Goal: Task Accomplishment & Management: Understand process/instructions

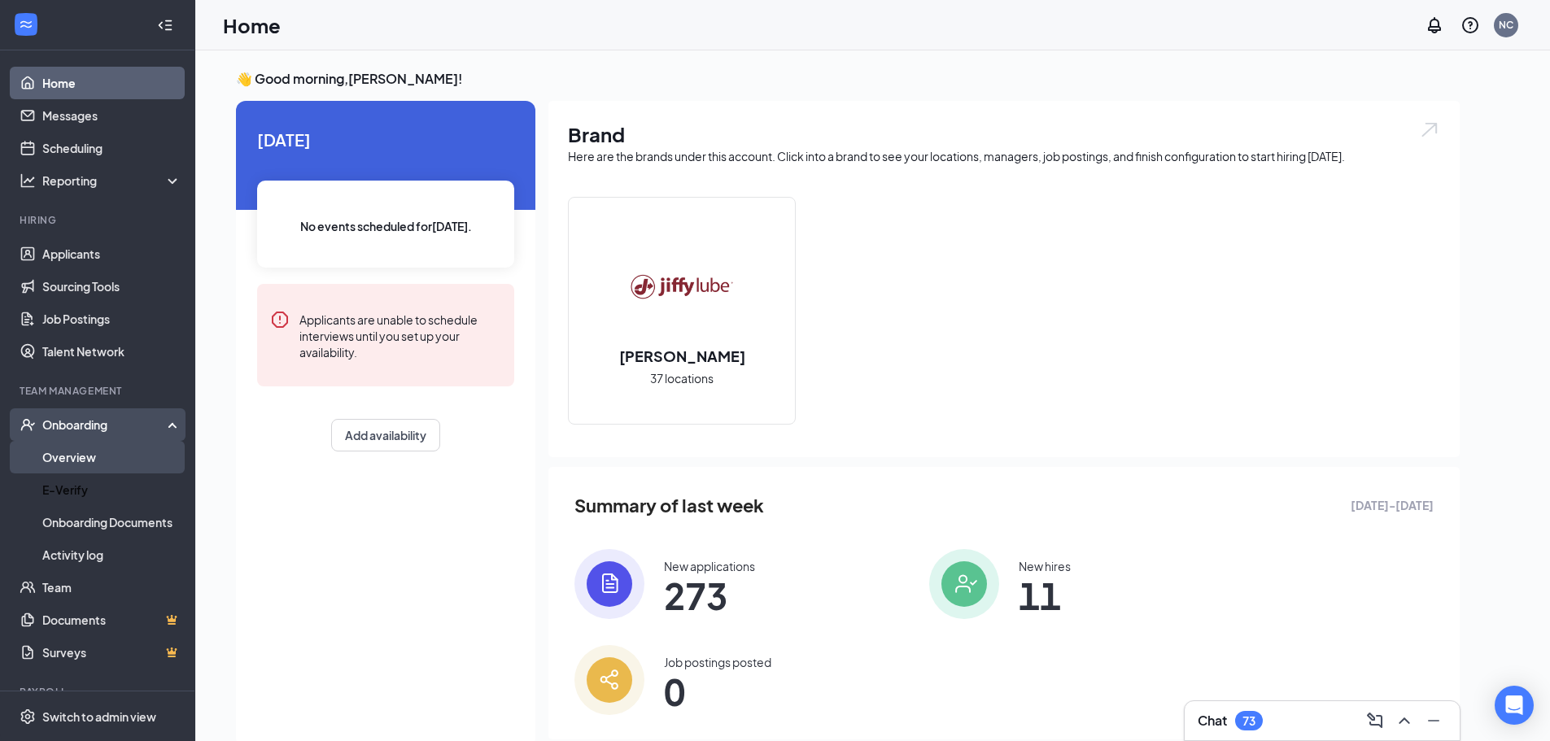
click at [94, 456] on link "Overview" at bounding box center [111, 457] width 139 height 33
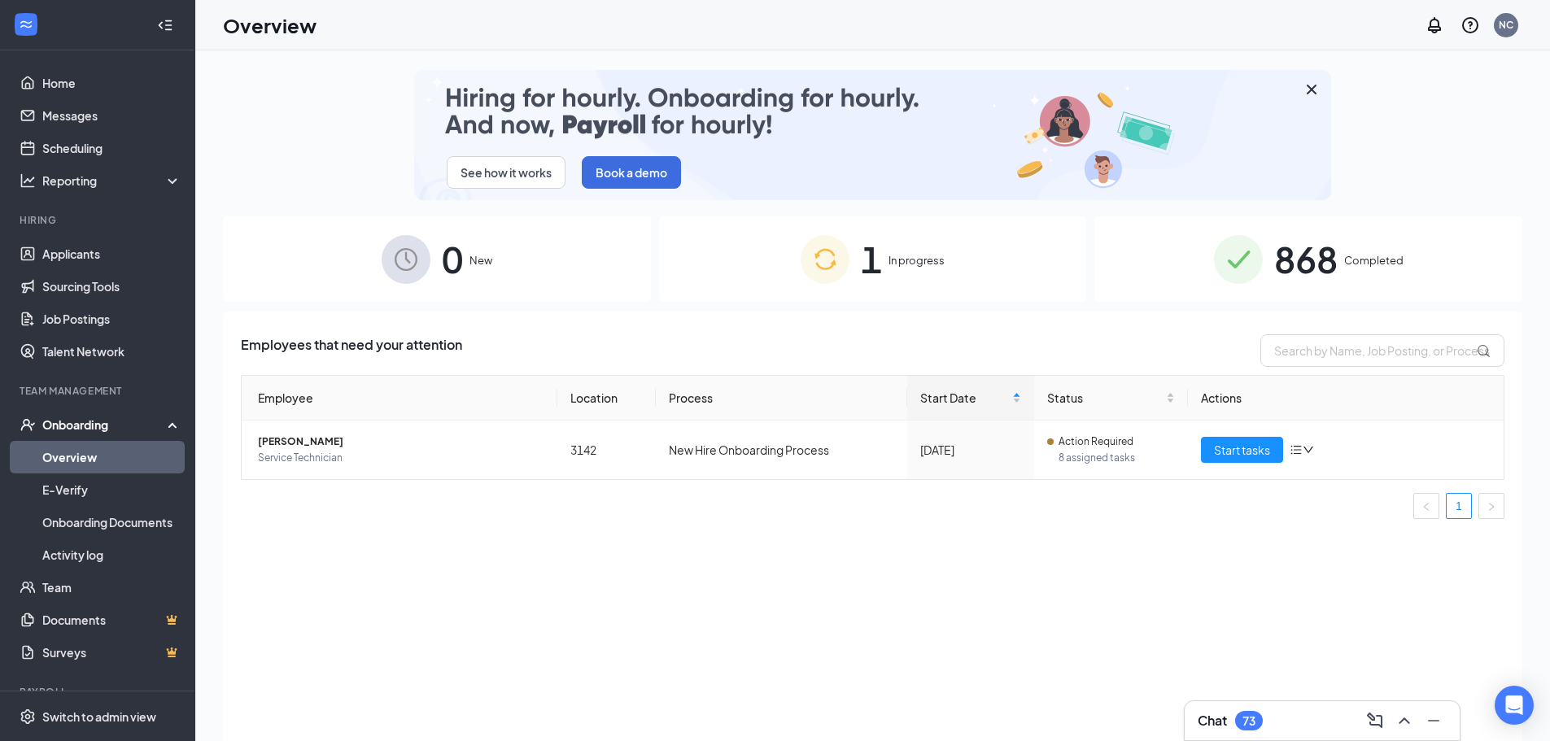
click at [817, 283] on img at bounding box center [825, 259] width 49 height 49
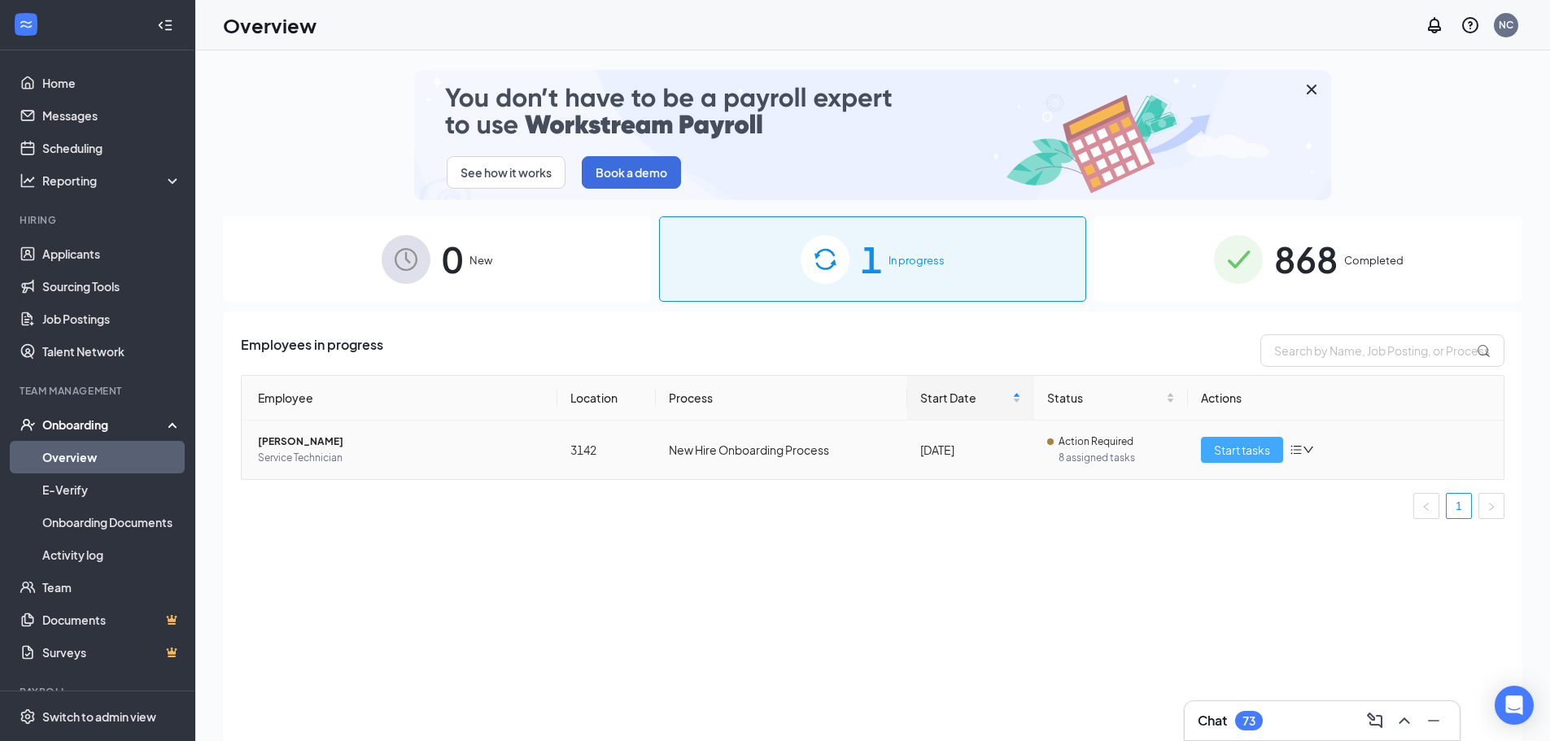
click at [1213, 443] on button "Start tasks" at bounding box center [1242, 450] width 82 height 26
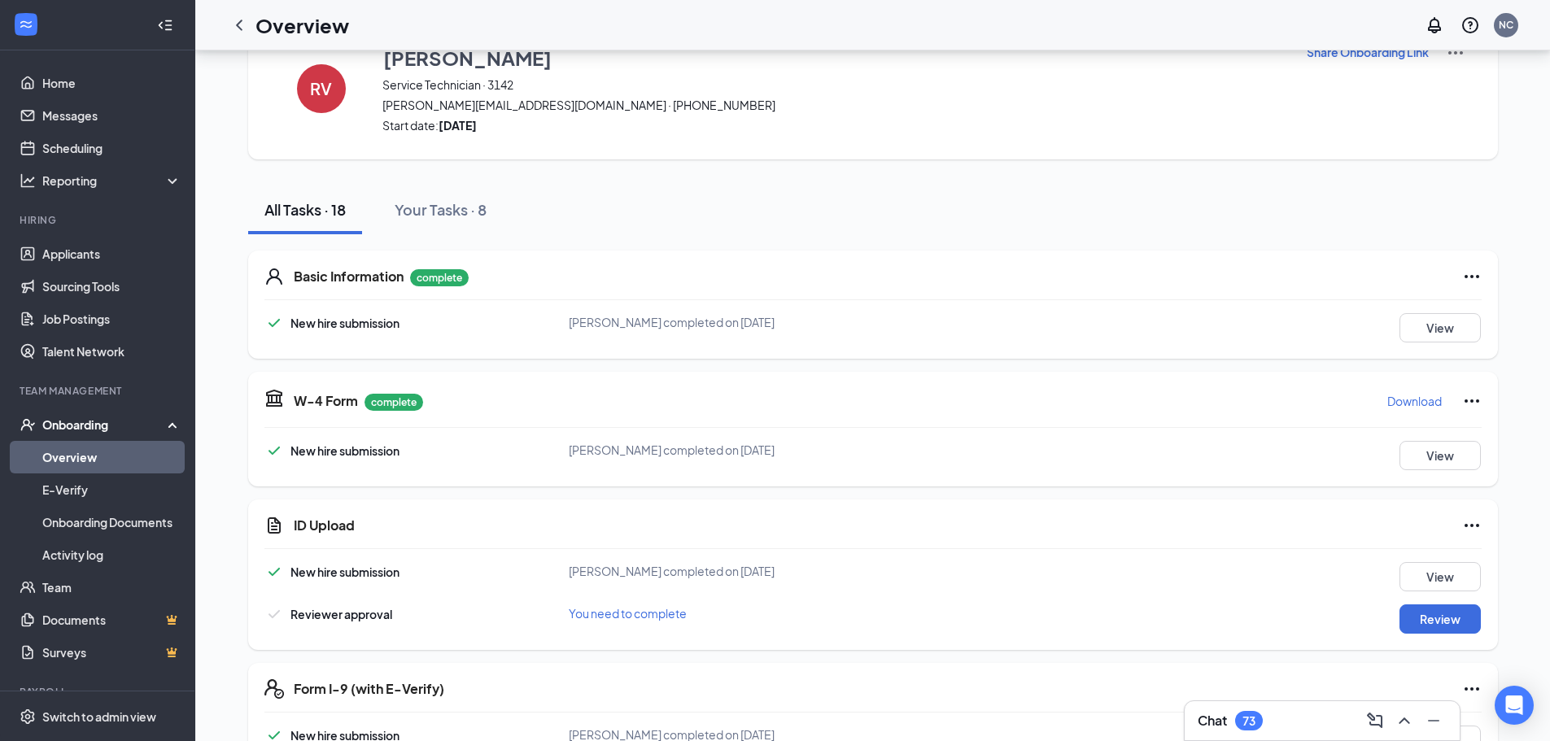
scroll to position [81, 0]
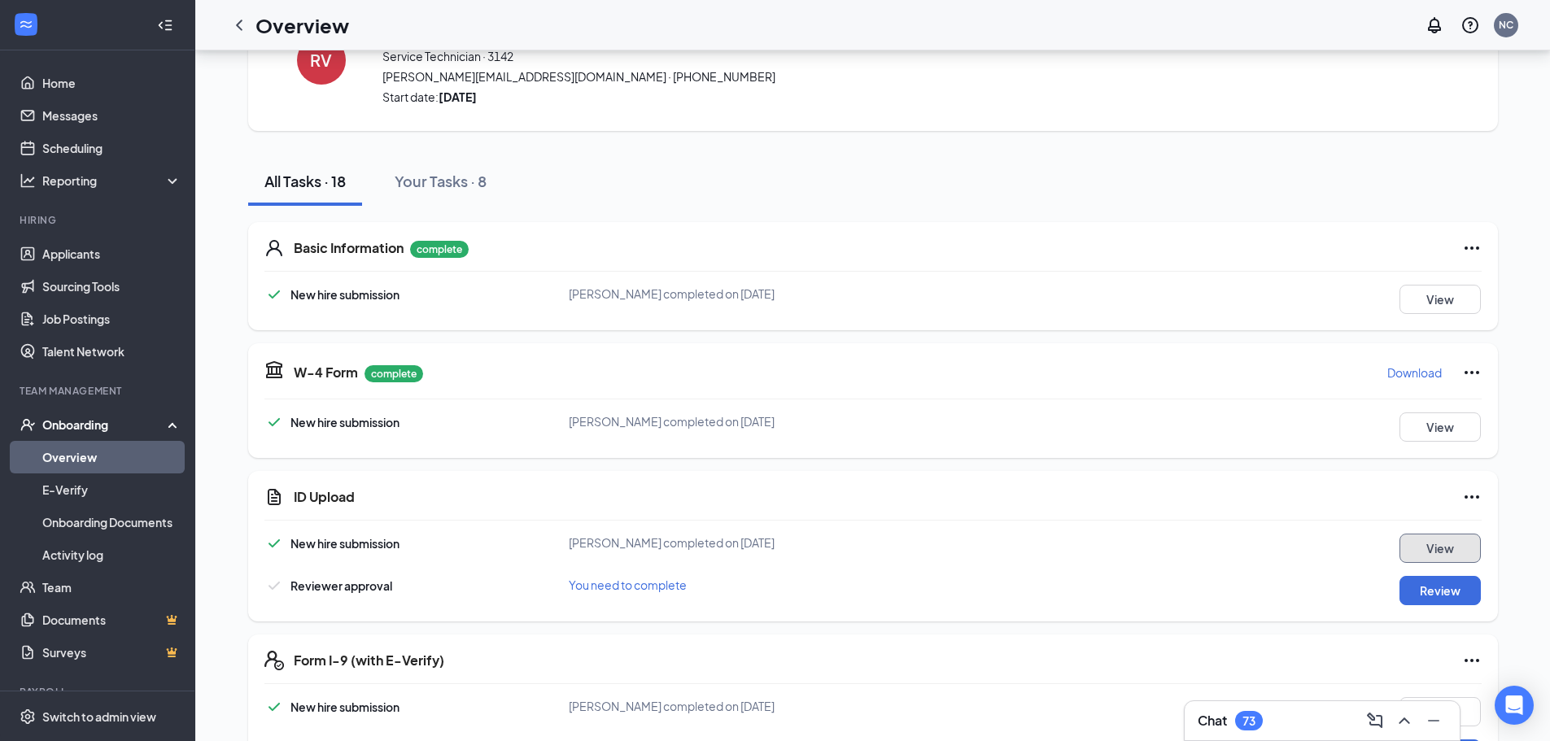
click at [1425, 548] on button "View" at bounding box center [1440, 548] width 81 height 29
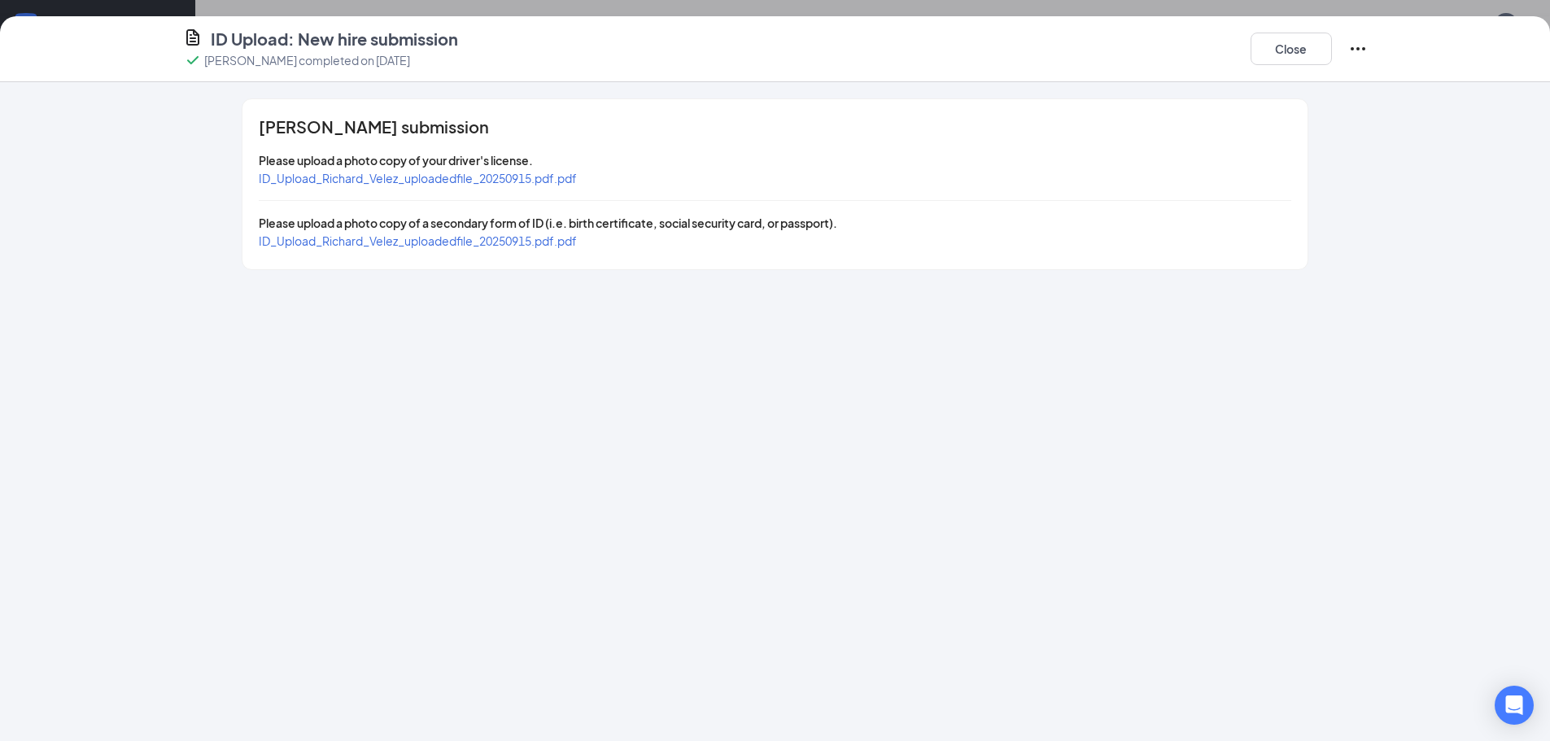
click at [465, 162] on span "Please upload a photo copy of your driver's license." at bounding box center [396, 160] width 274 height 15
click at [472, 178] on span "ID_Upload_Richard_Velez_uploadedfile_20250915.pdf.pdf" at bounding box center [418, 178] width 318 height 15
click at [570, 238] on span "ID_Upload_Richard_Velez_uploadedfile_20250915.pdf.pdf" at bounding box center [418, 241] width 318 height 15
click at [1281, 42] on button "Close" at bounding box center [1291, 49] width 81 height 33
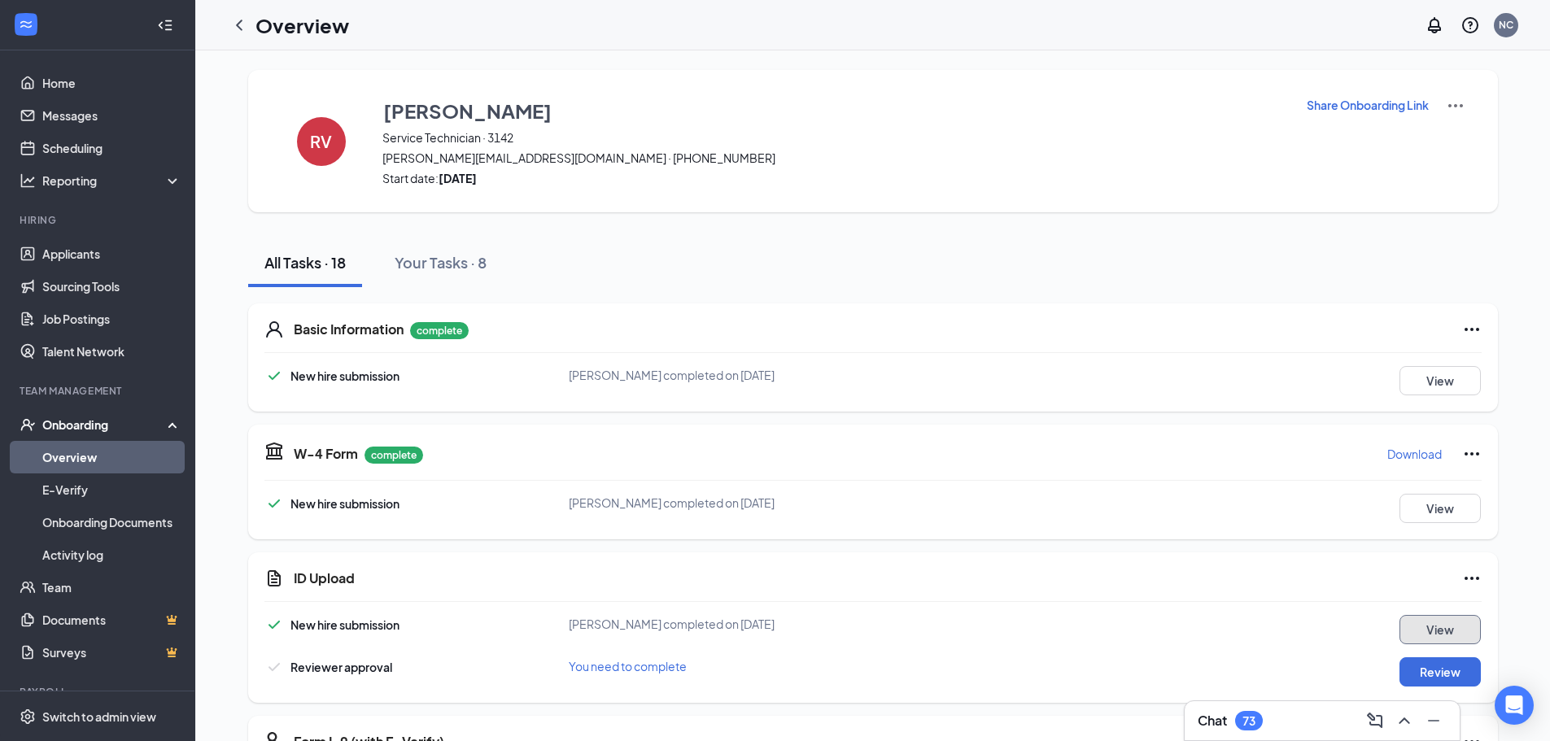
click at [1415, 634] on button "View" at bounding box center [1440, 629] width 81 height 29
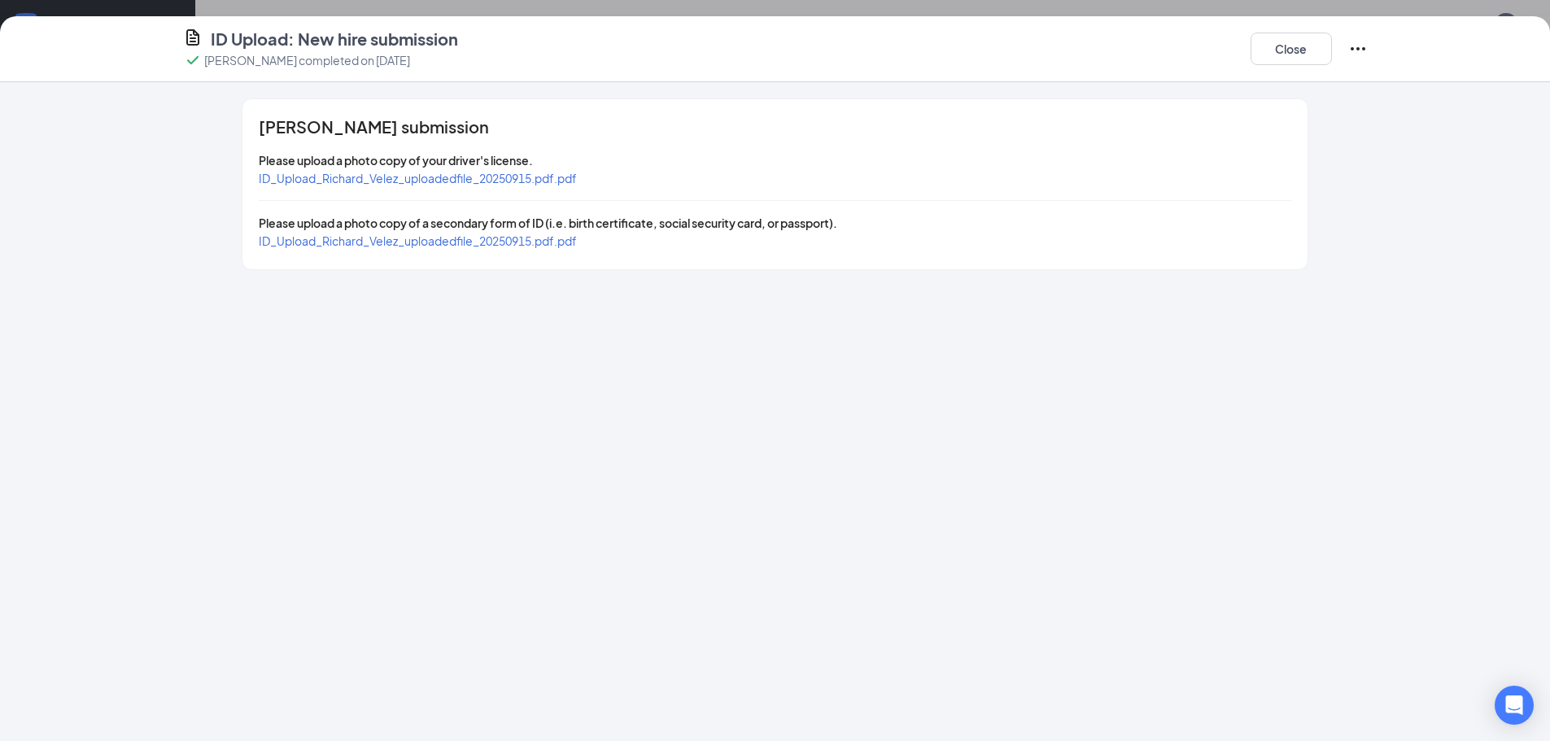
click at [483, 175] on span "ID_Upload_Richard_Velez_uploadedfile_20250915.pdf.pdf" at bounding box center [418, 178] width 318 height 15
click at [1348, 56] on icon "Ellipses" at bounding box center [1358, 49] width 20 height 20
click at [1284, 55] on button "Close" at bounding box center [1291, 49] width 81 height 33
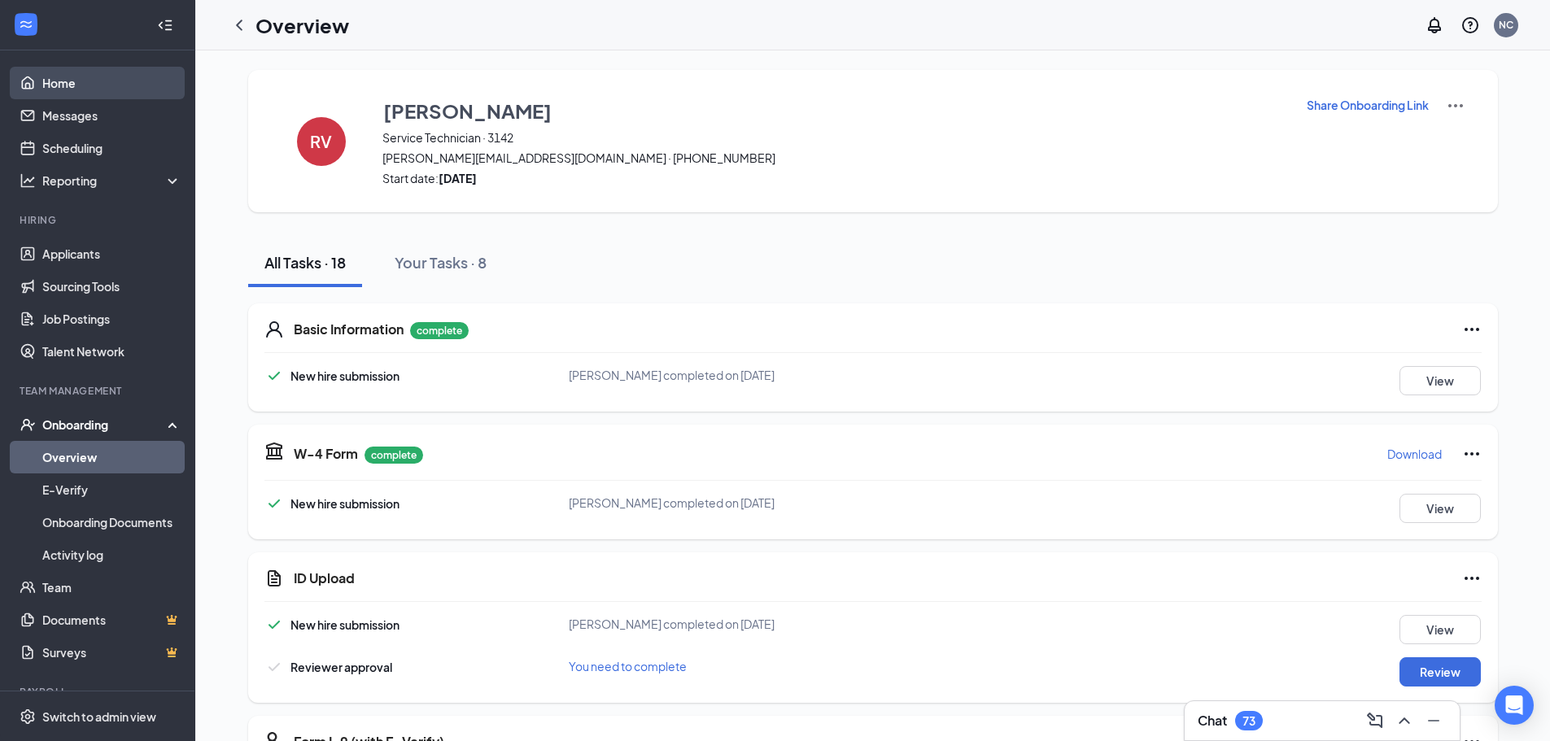
click at [71, 83] on link "Home" at bounding box center [111, 83] width 139 height 33
